Goal: Find contact information: Find contact information

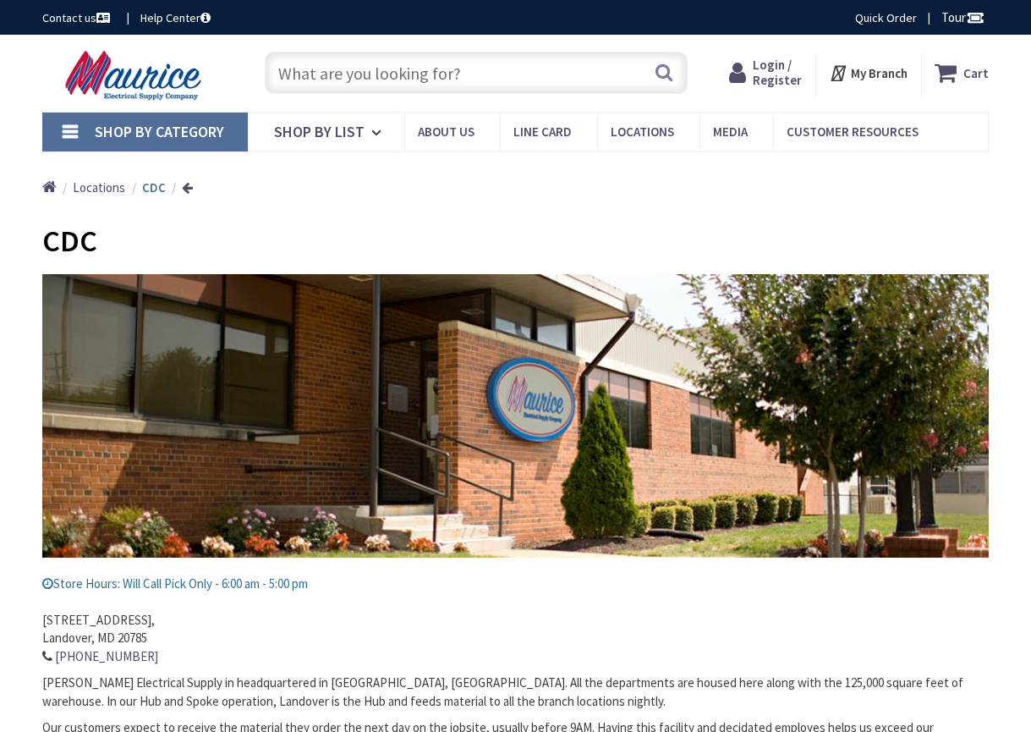
type input "[GEOGRAPHIC_DATA][PERSON_NAME], [GEOGRAPHIC_DATA]"
click at [333, 75] on input "text" at bounding box center [476, 73] width 423 height 42
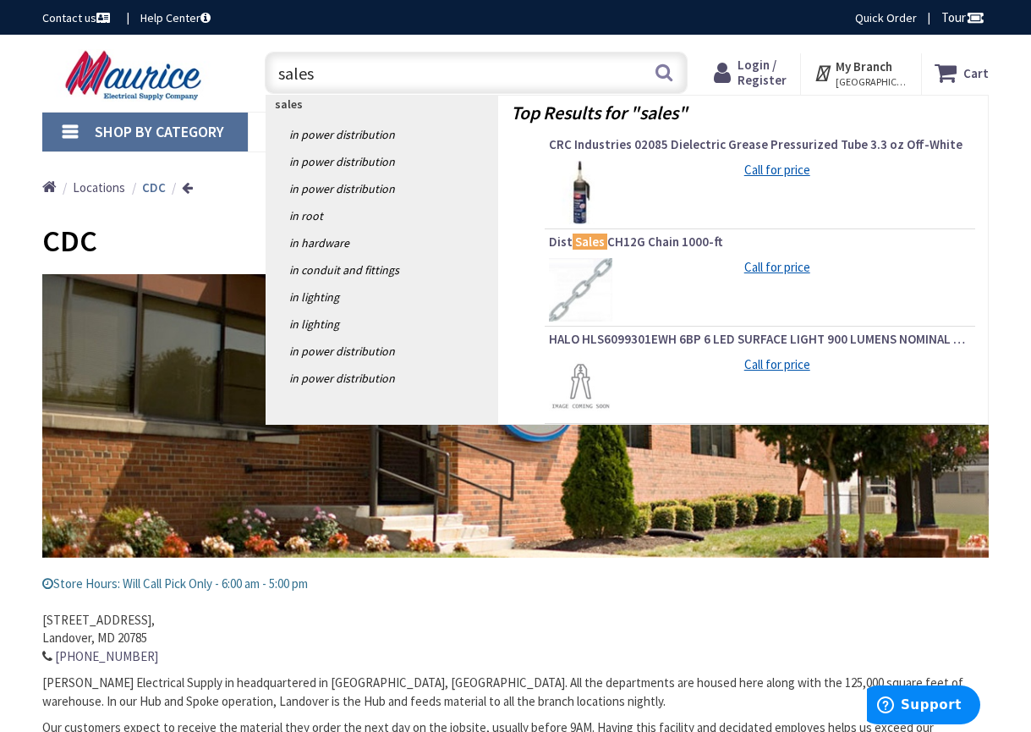
type input "sales"
drag, startPoint x: 311, startPoint y: 68, endPoint x: 250, endPoint y: 173, distance: 122.4
click at [250, 173] on div "Home Locations CDC" at bounding box center [515, 181] width 1031 height 60
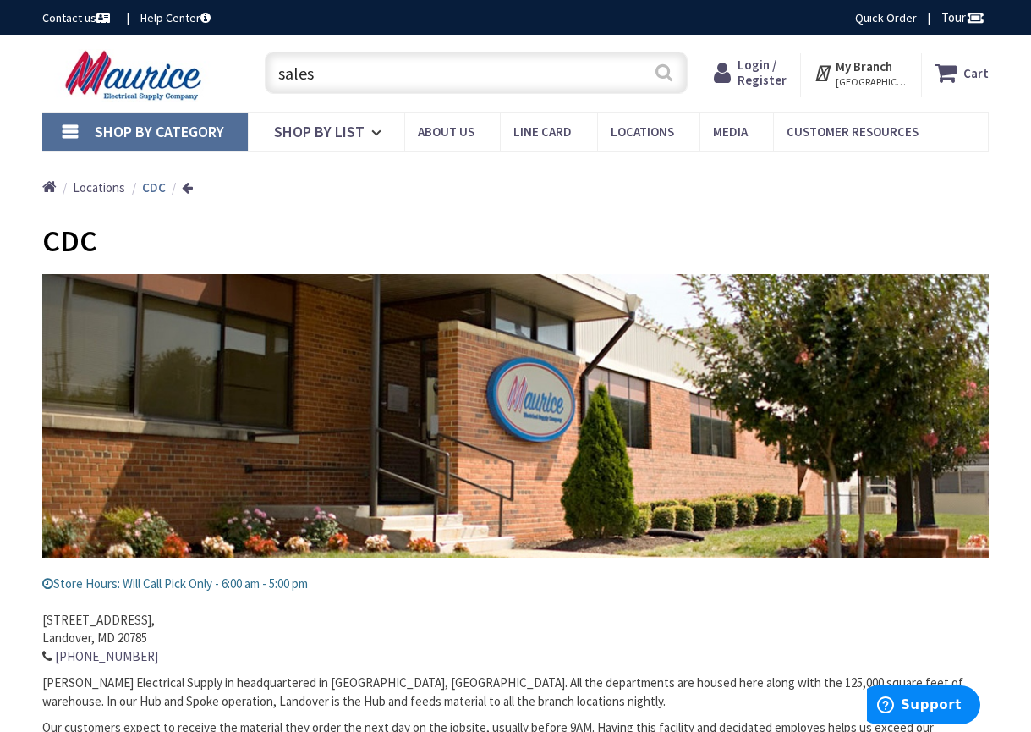
click at [663, 73] on button "Search" at bounding box center [664, 72] width 22 height 38
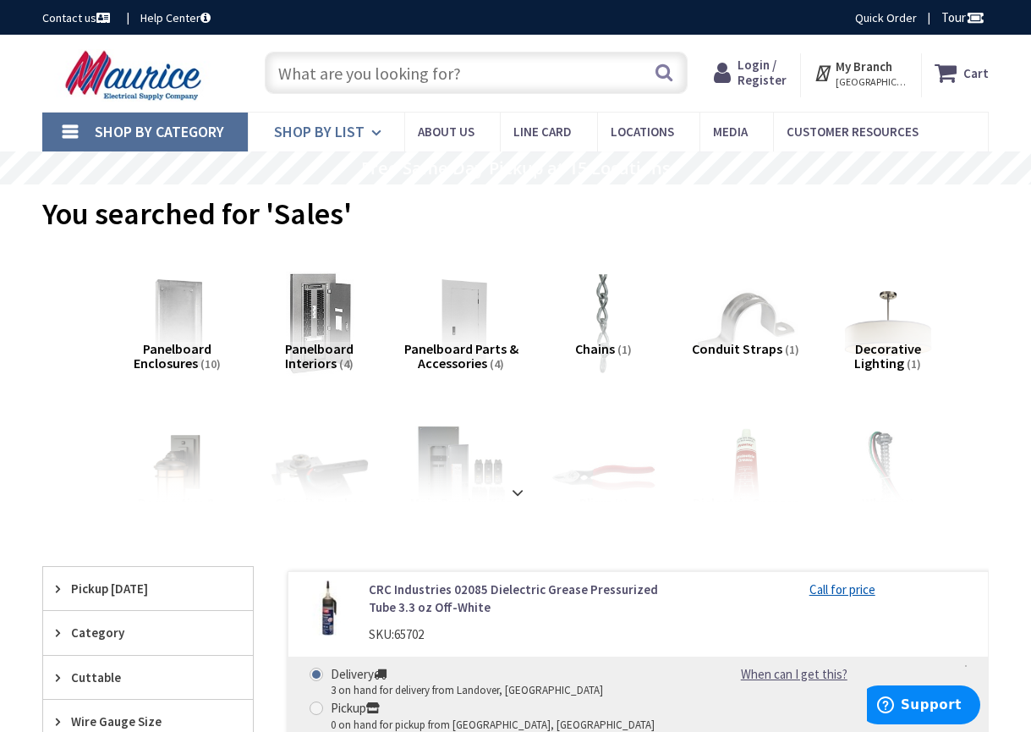
click at [314, 134] on span "Shop By List" at bounding box center [319, 131] width 91 height 19
click at [485, 74] on input "text" at bounding box center [476, 73] width 423 height 42
drag, startPoint x: 321, startPoint y: 73, endPoint x: 305, endPoint y: 73, distance: 16.1
click at [305, 73] on input "text" at bounding box center [476, 73] width 423 height 42
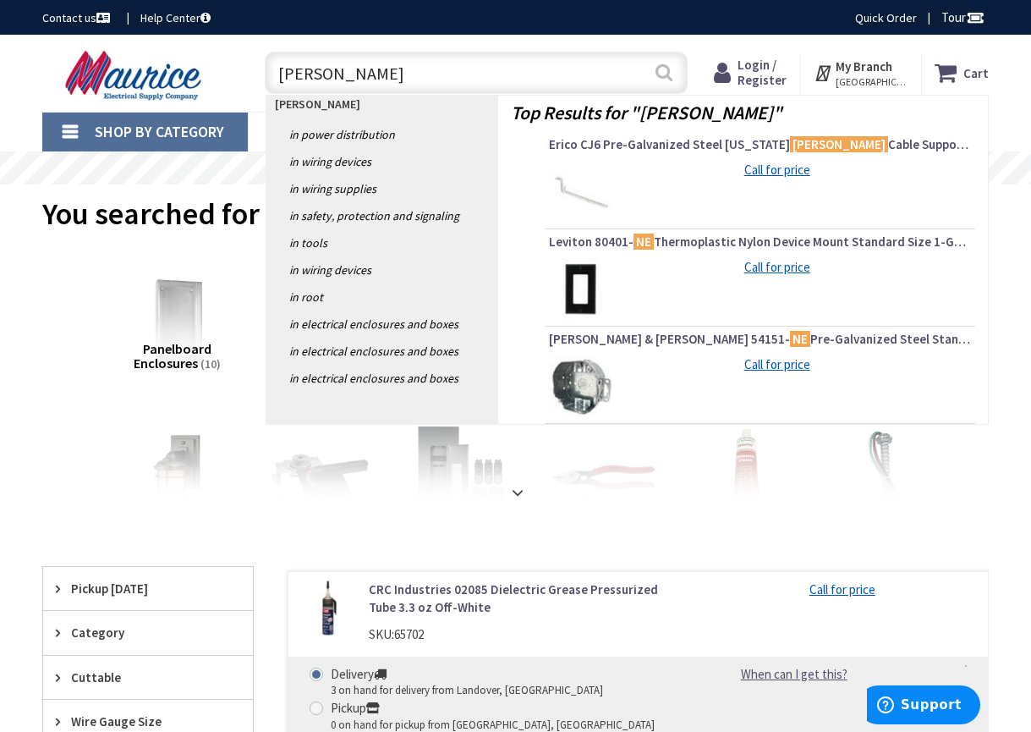
type input "Jim Baden"
click at [662, 72] on button "Search" at bounding box center [664, 72] width 22 height 38
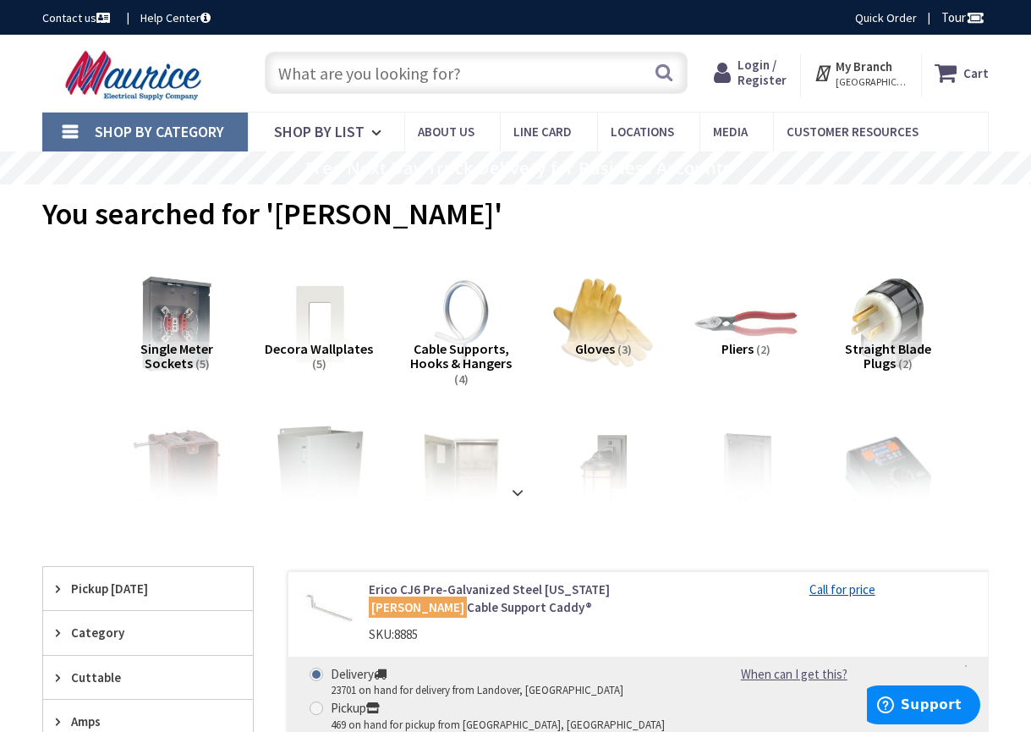
drag, startPoint x: 444, startPoint y: 129, endPoint x: 742, endPoint y: 216, distance: 310.0
click at [742, 216] on div "You searched for 'Jim Baden'" at bounding box center [515, 215] width 946 height 63
click at [870, 82] on span "FAIRFAX, VA" at bounding box center [872, 82] width 72 height 14
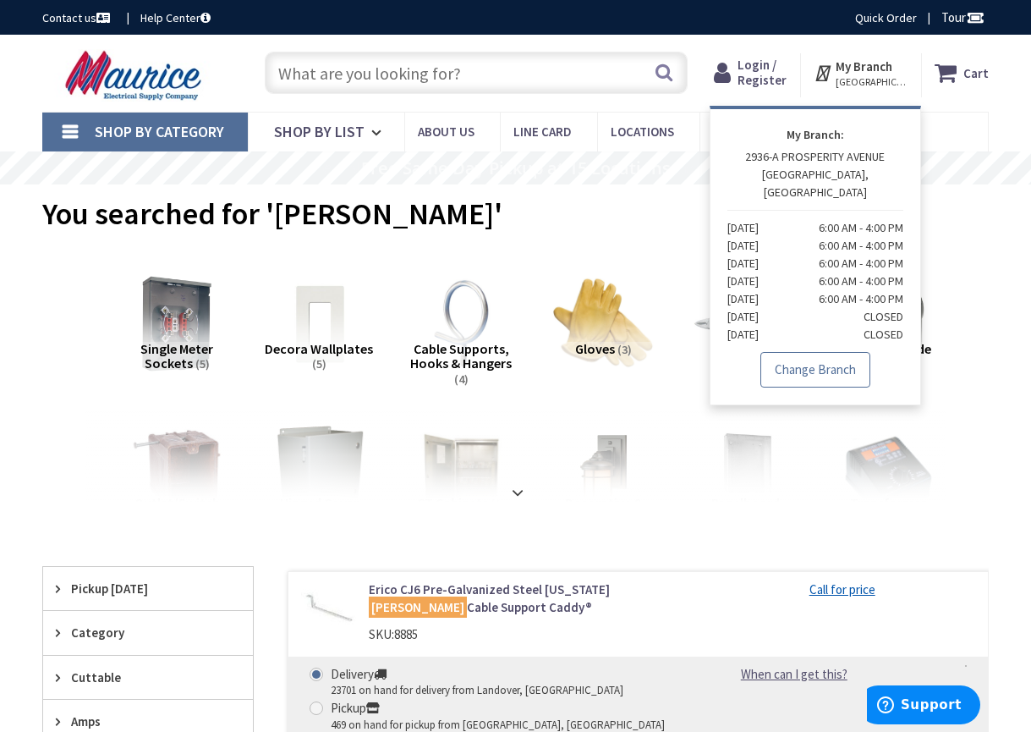
click at [809, 355] on link "Change Branch" at bounding box center [815, 370] width 110 height 36
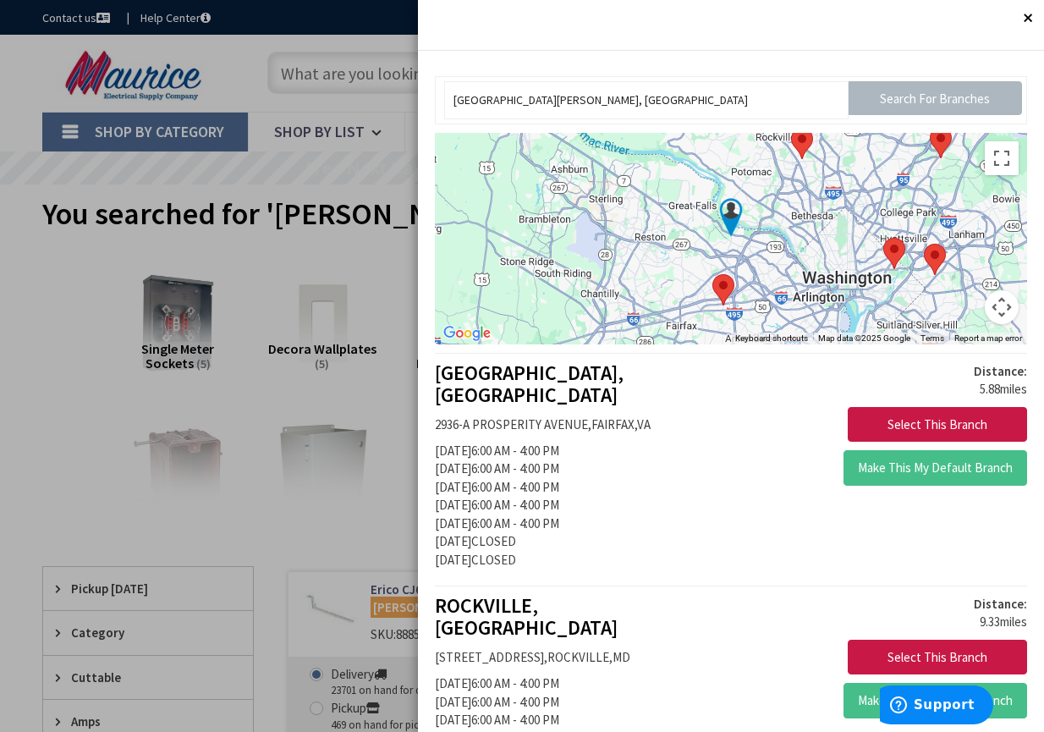
drag, startPoint x: 1032, startPoint y: 291, endPoint x: 684, endPoint y: 299, distance: 347.7
click at [946, 419] on button "Select This Branch" at bounding box center [937, 425] width 179 height 36
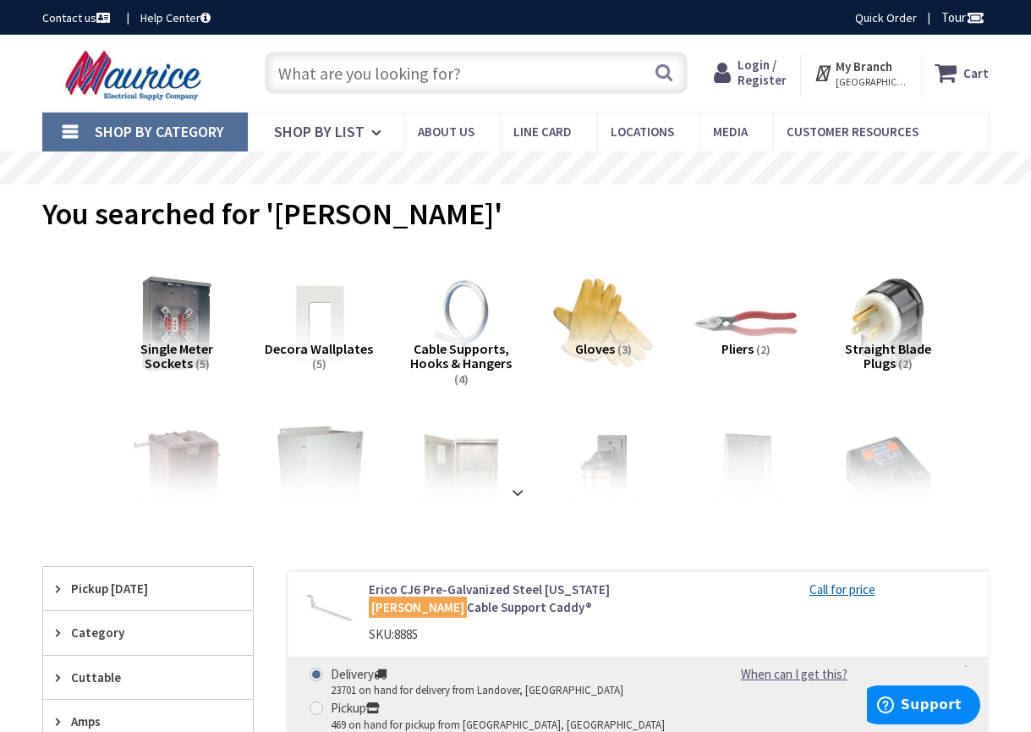
click at [861, 82] on span "[GEOGRAPHIC_DATA], [GEOGRAPHIC_DATA]" at bounding box center [872, 82] width 72 height 14
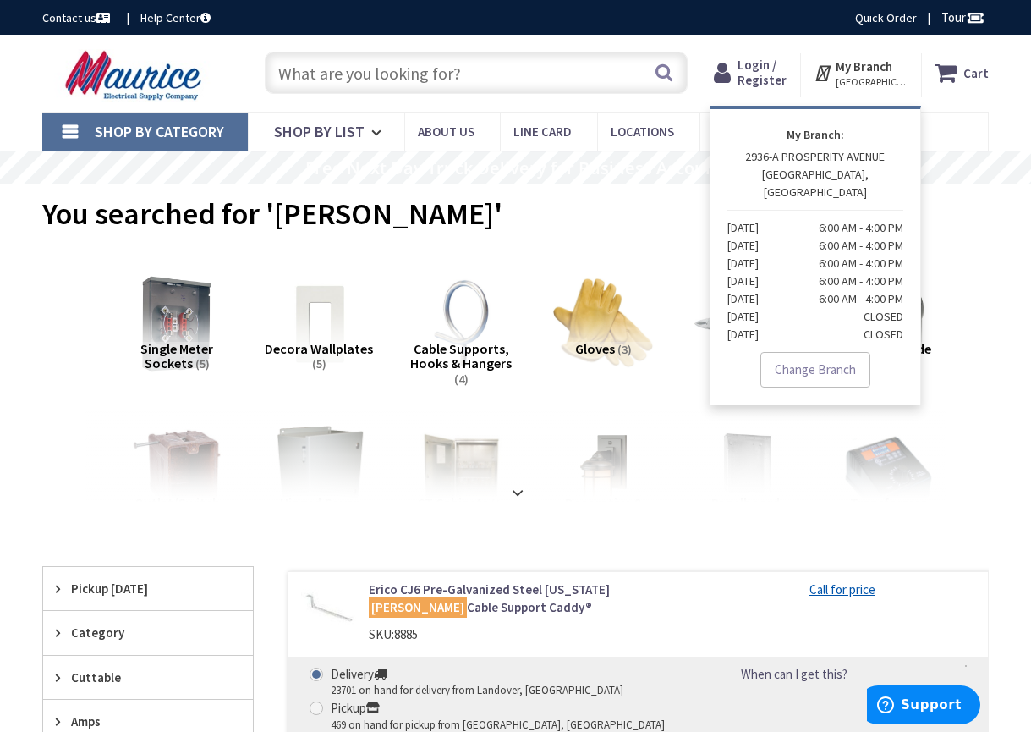
click at [831, 352] on link "Change Branch" at bounding box center [815, 370] width 110 height 36
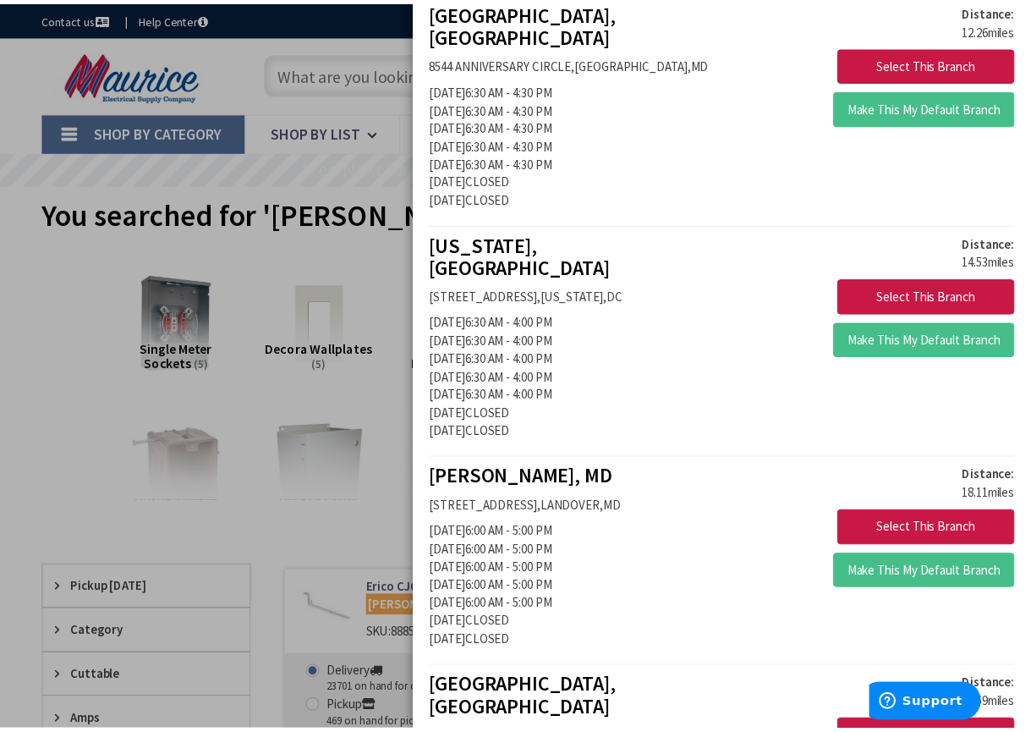
scroll to position [864, 0]
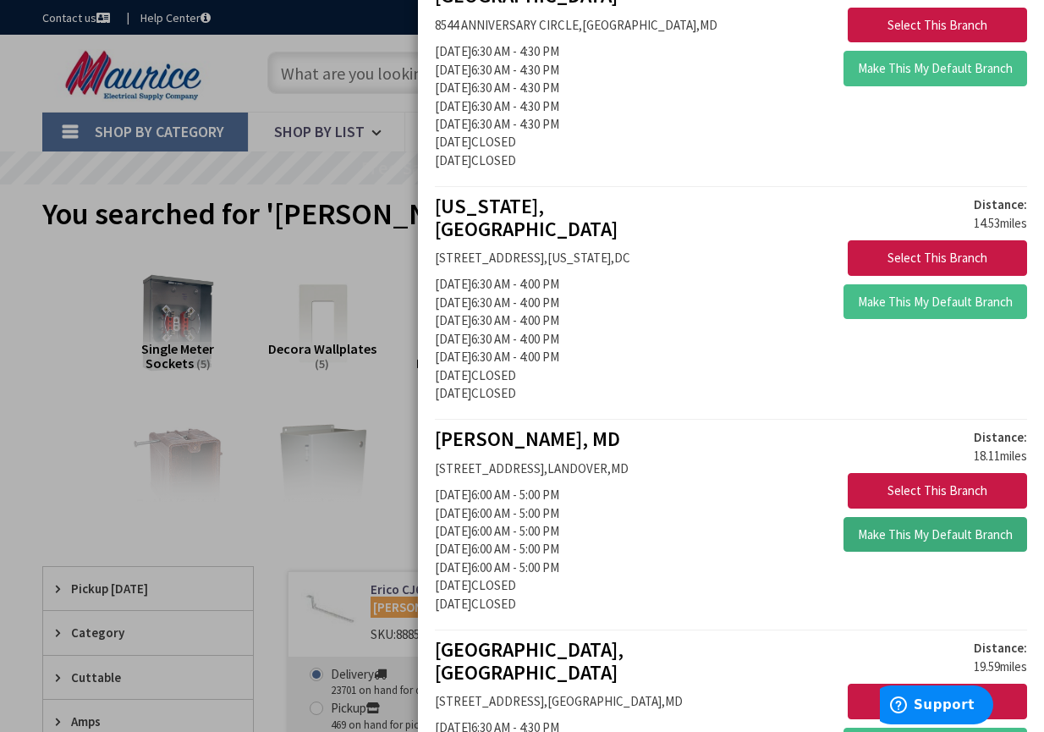
click at [896, 517] on button "Make This My Default Branch" at bounding box center [935, 535] width 184 height 36
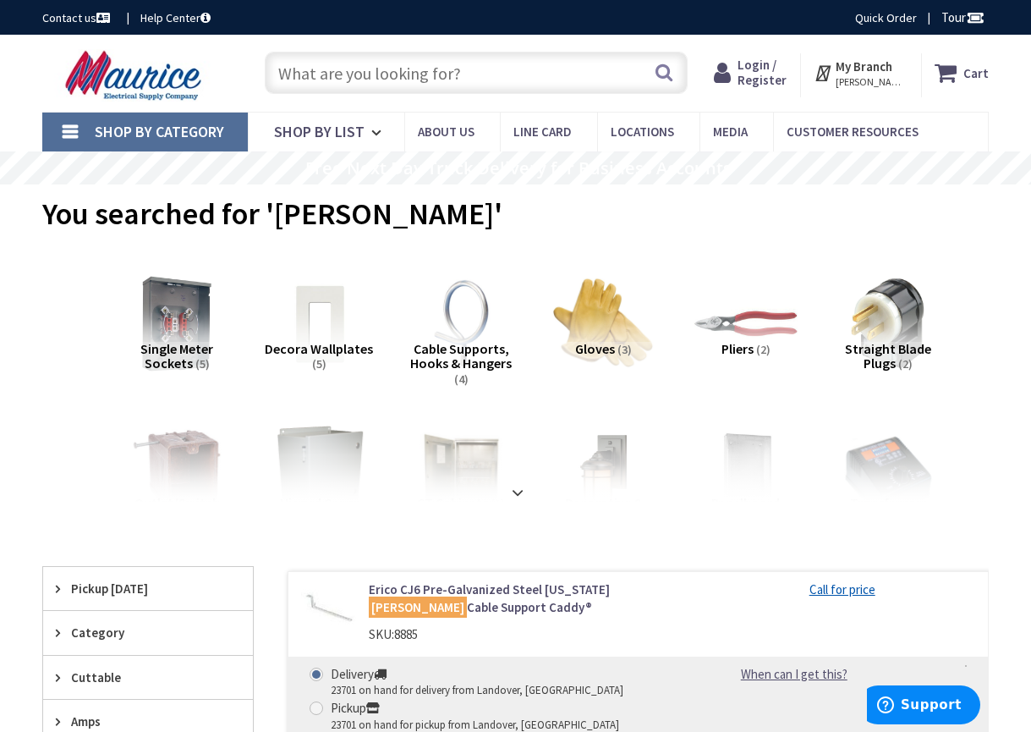
click at [188, 129] on span "Shop By Category" at bounding box center [159, 131] width 129 height 19
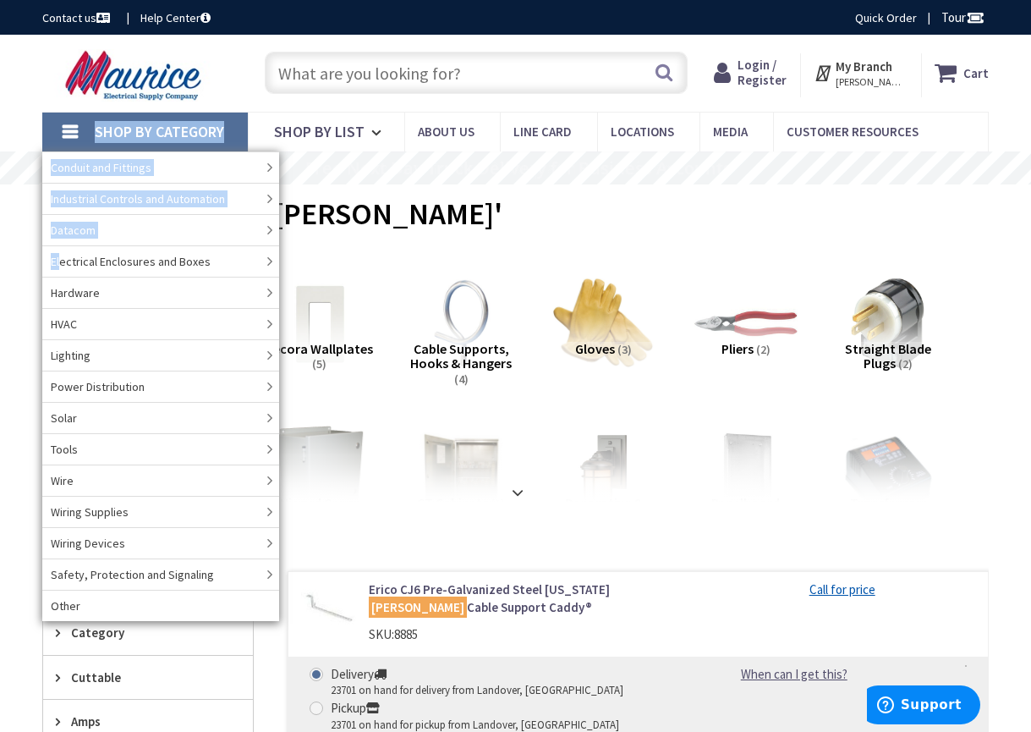
drag, startPoint x: 52, startPoint y: 145, endPoint x: 74, endPoint y: 292, distance: 148.8
click at [65, 152] on nav "Shop By Category Conduit and Fittings Cable Tray & Accessories Cable Trays Cabl…" at bounding box center [515, 132] width 946 height 41
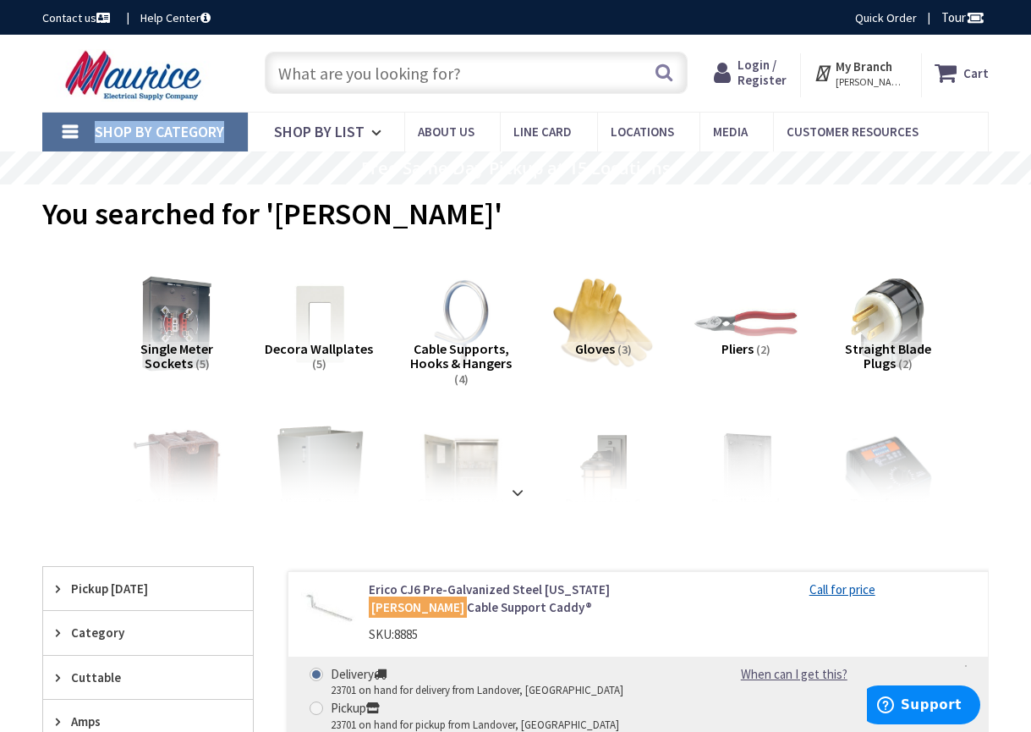
click at [127, 129] on span "Shop By Category" at bounding box center [159, 131] width 129 height 19
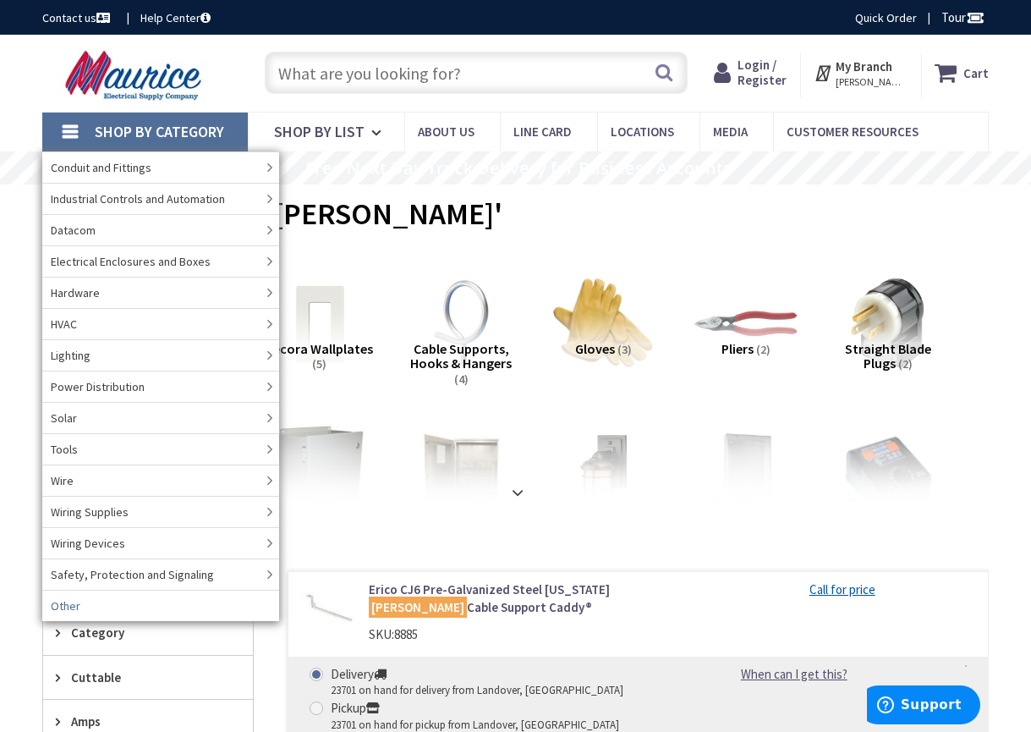
click at [61, 609] on span "Other" at bounding box center [66, 605] width 30 height 17
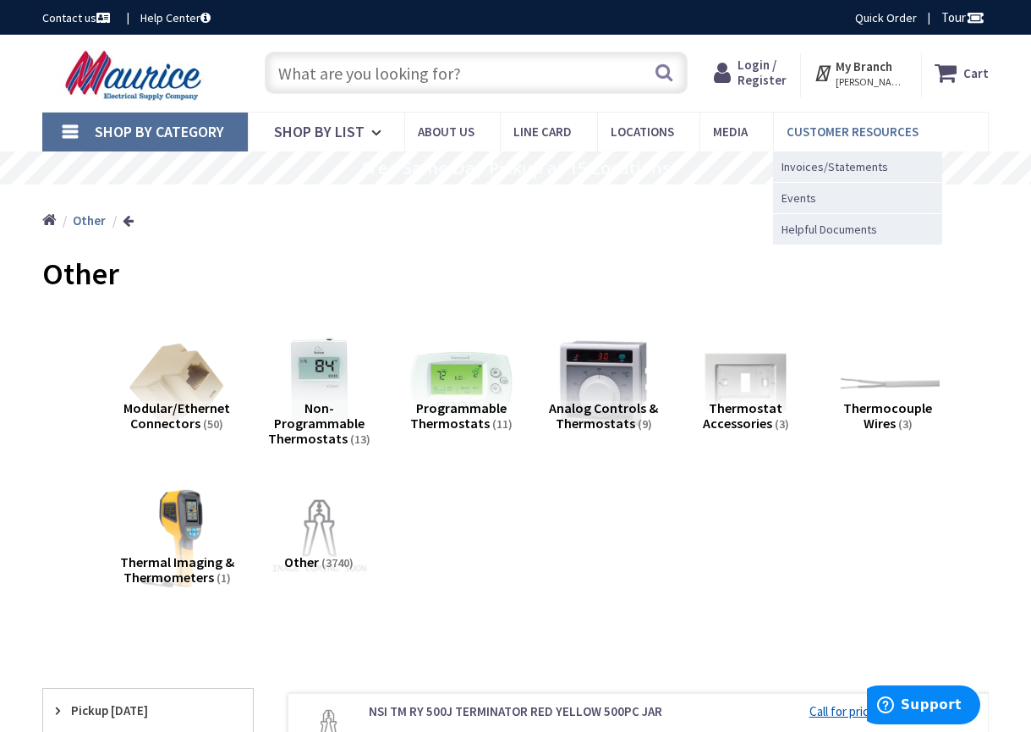
click at [828, 129] on span "Customer Resources" at bounding box center [853, 131] width 132 height 16
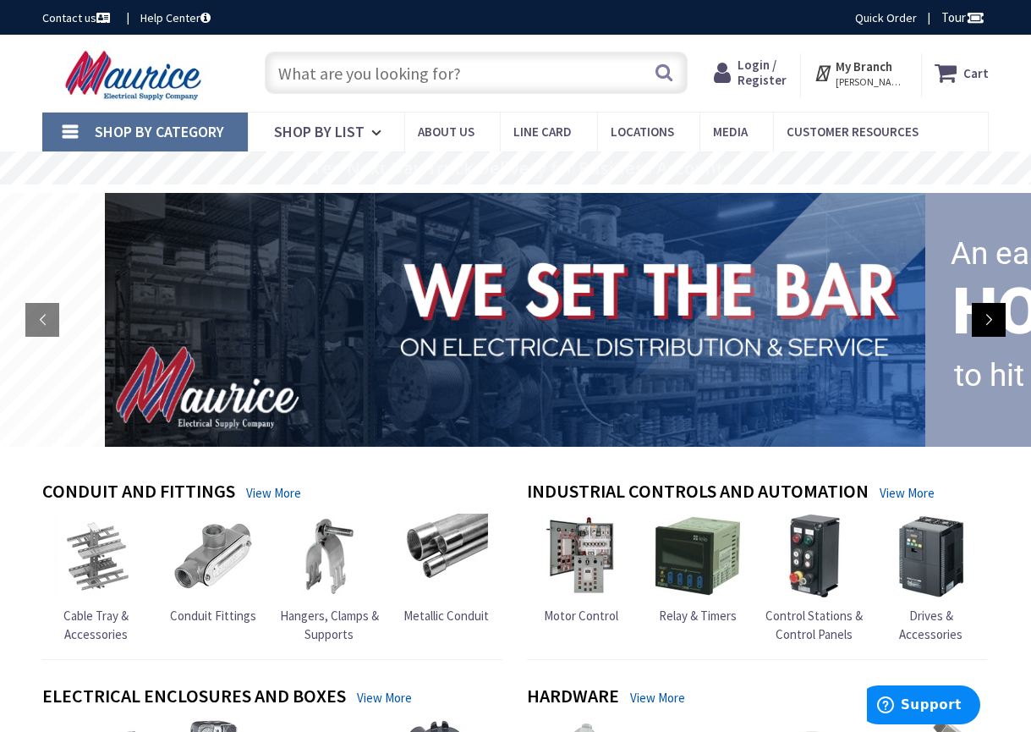
click at [984, 322] on rs-arrow at bounding box center [989, 320] width 34 height 34
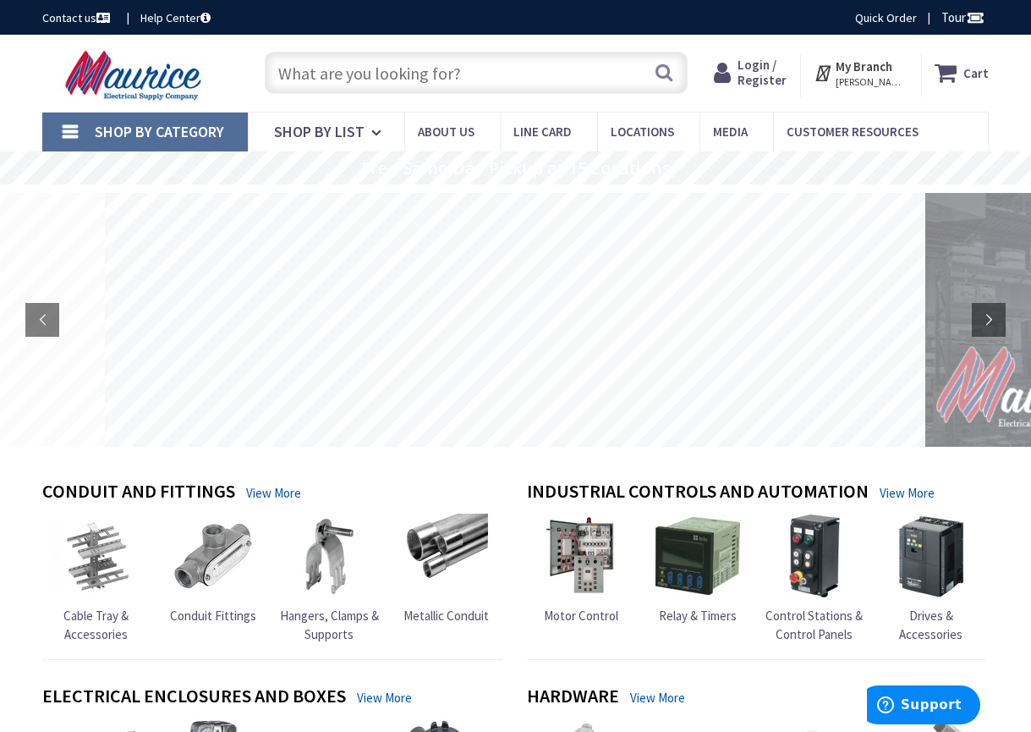
click at [304, 78] on input "text" at bounding box center [476, 73] width 423 height 42
click at [181, 13] on link "Help Center" at bounding box center [175, 17] width 70 height 17
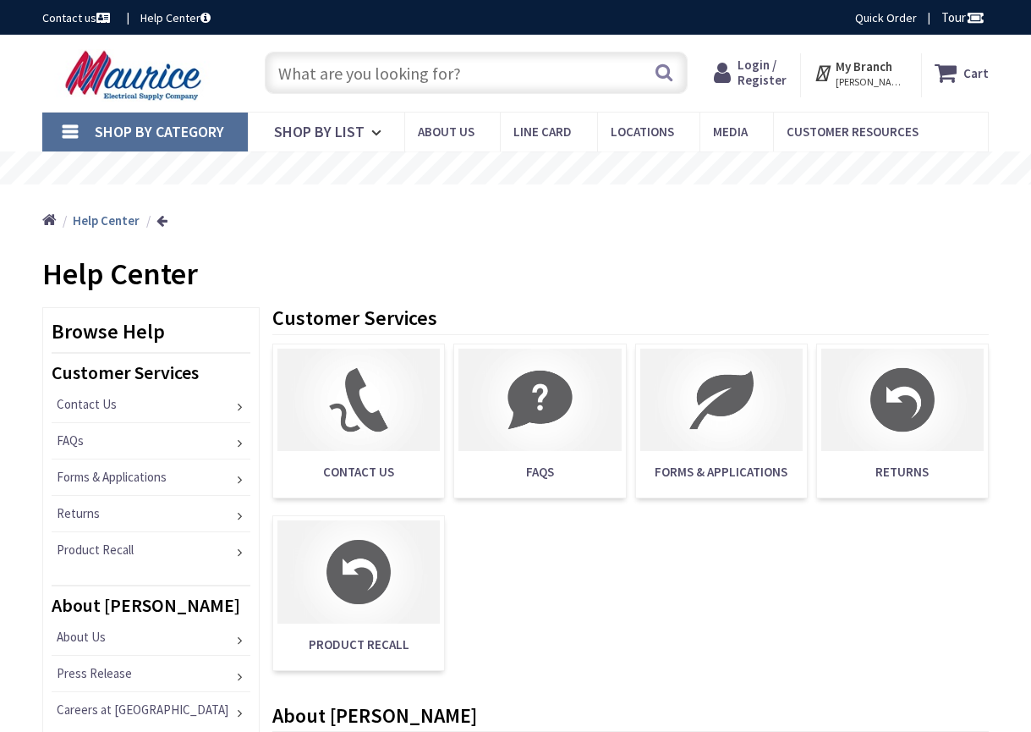
click at [83, 15] on link "Contact us" at bounding box center [77, 17] width 71 height 17
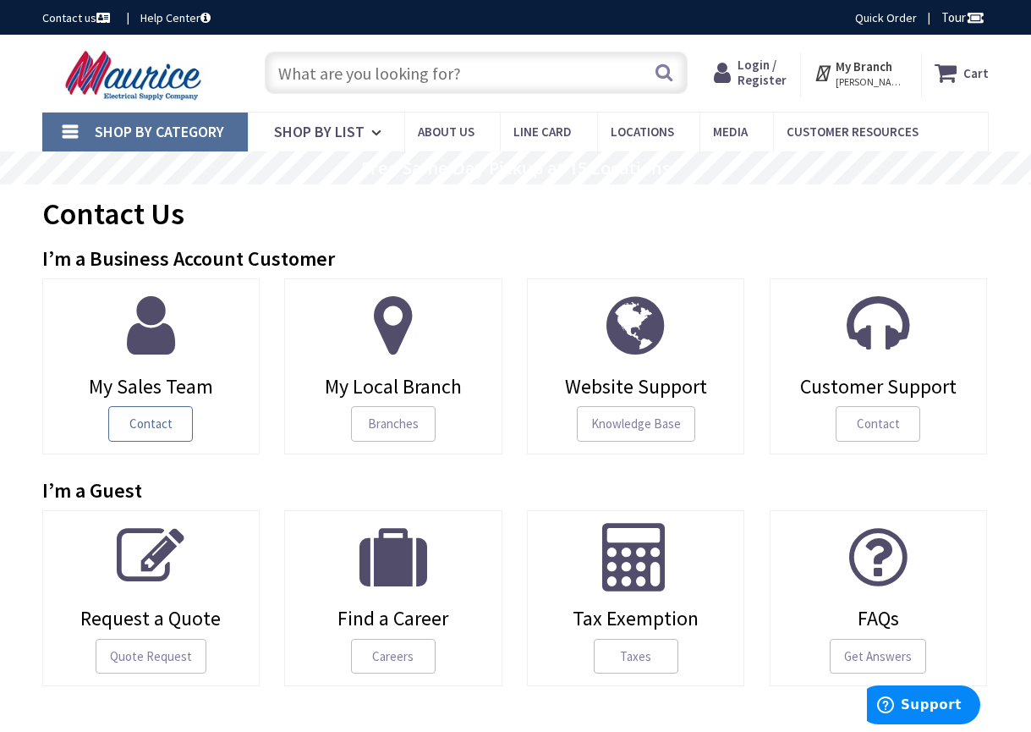
click at [156, 424] on span "Contact" at bounding box center [150, 424] width 85 height 36
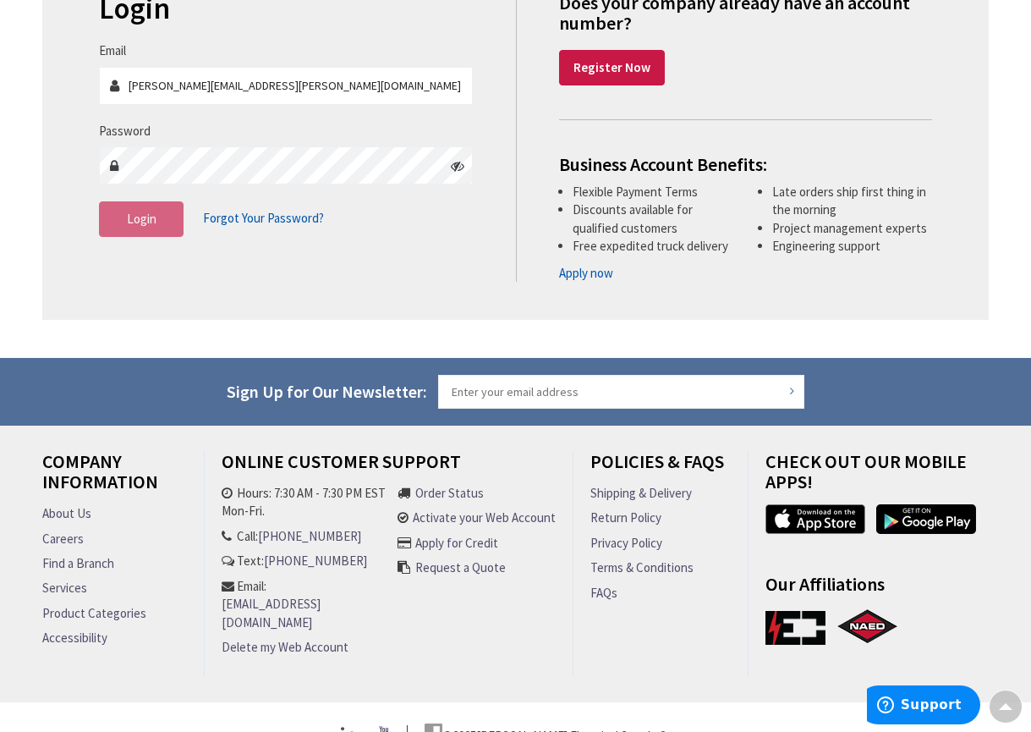
scroll to position [275, 0]
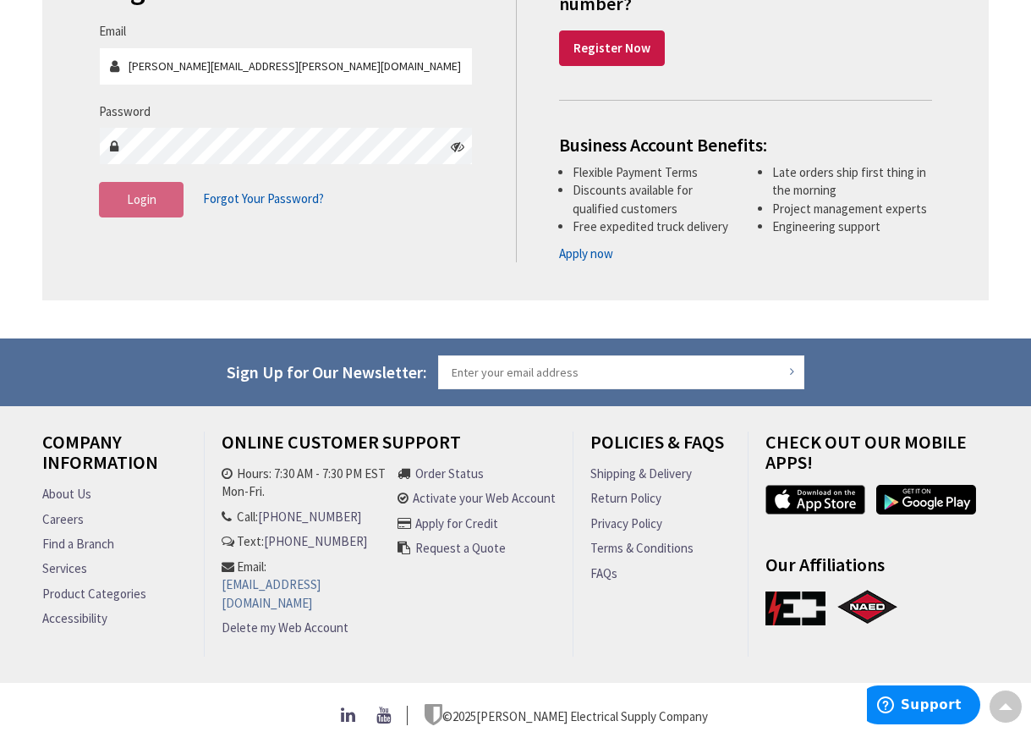
type input "Jim.baden@maurice.com"
click at [293, 583] on link "[EMAIL_ADDRESS][DOMAIN_NAME]" at bounding box center [306, 593] width 168 height 36
click at [229, 473] on icon at bounding box center [229, 473] width 15 height 13
click at [259, 584] on link "[EMAIL_ADDRESS][DOMAIN_NAME]" at bounding box center [306, 593] width 168 height 36
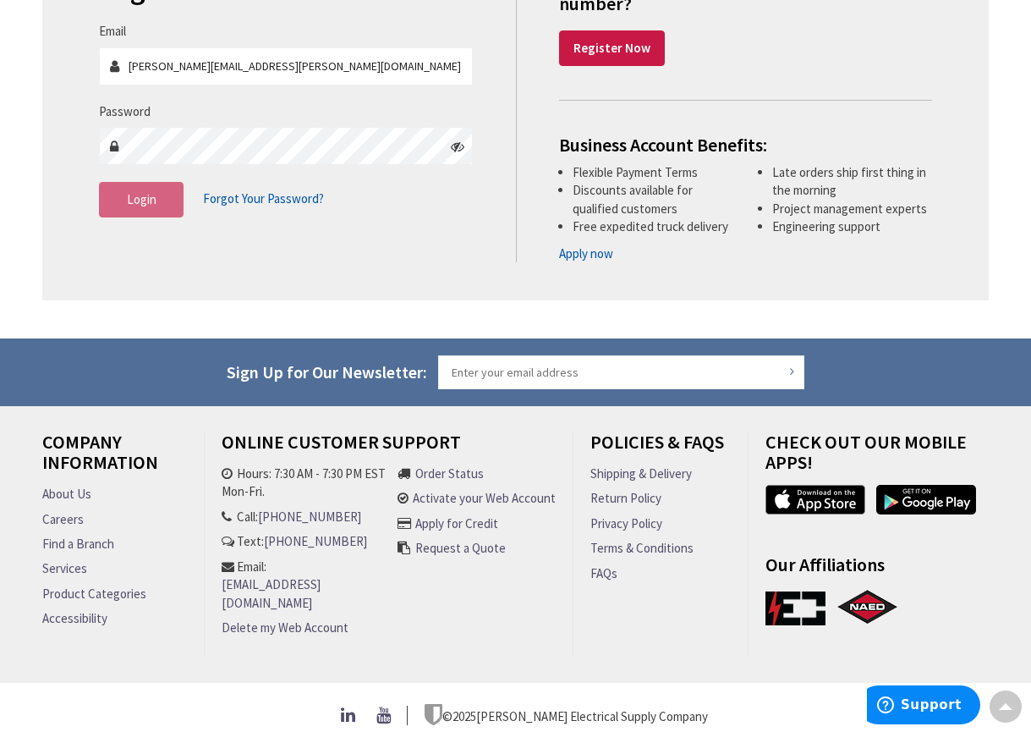
click at [259, 584] on link "[EMAIL_ADDRESS][DOMAIN_NAME]" at bounding box center [306, 593] width 168 height 36
click at [225, 542] on icon at bounding box center [229, 541] width 15 height 13
click at [273, 516] on link "[PHONE_NUMBER]" at bounding box center [309, 516] width 103 height 18
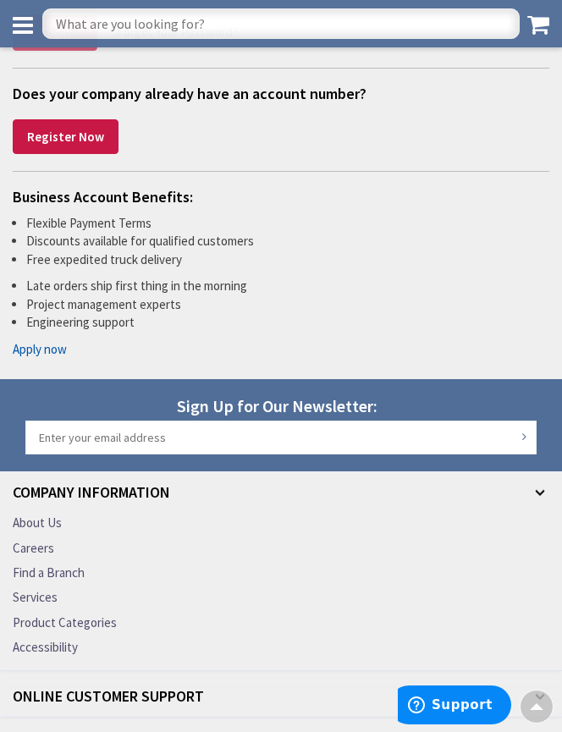
scroll to position [274, 0]
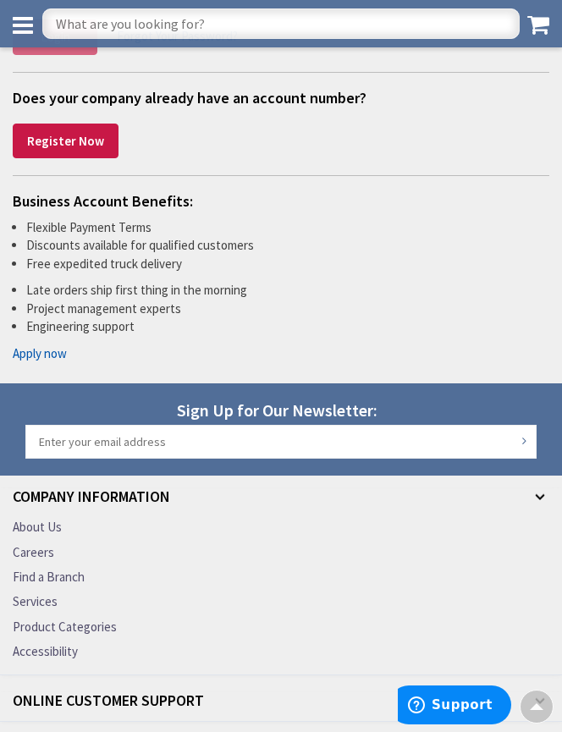
click at [77, 27] on input "text" at bounding box center [280, 23] width 477 height 30
type input "sales email"
click at [539, 19] on icon at bounding box center [538, 25] width 22 height 24
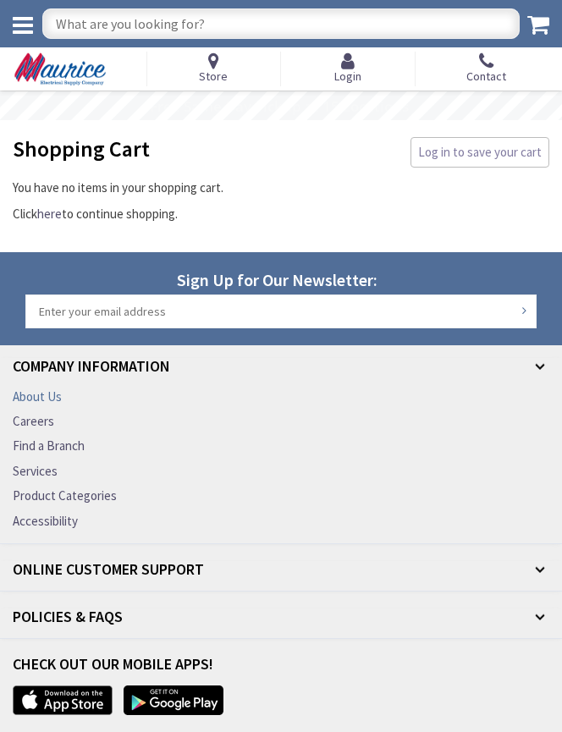
click at [53, 398] on link "About Us" at bounding box center [37, 396] width 49 height 18
